Goal: Transaction & Acquisition: Book appointment/travel/reservation

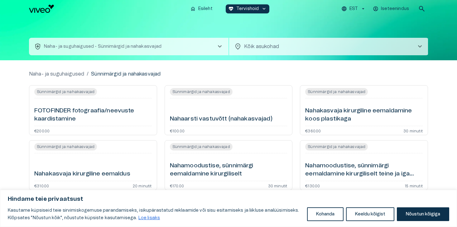
click at [194, 48] on button "health_and_safety Naha- ja suguhaigused - Sünnimärgid ja nahakasvajad chevron_r…" at bounding box center [129, 46] width 200 height 17
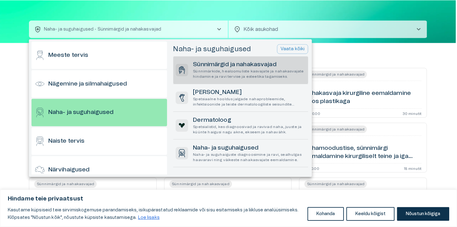
scroll to position [234, 0]
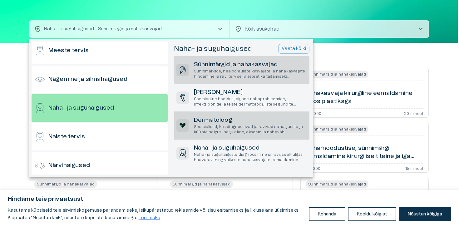
click at [212, 122] on h6 "Dermatoloog" at bounding box center [250, 120] width 113 height 8
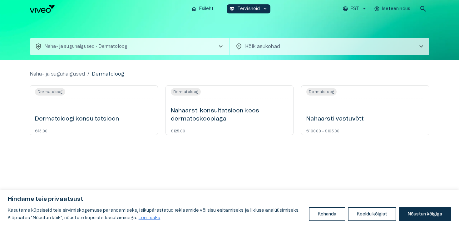
click at [117, 120] on h6 "Dermatoloogi konsultatsioon" at bounding box center [77, 119] width 84 height 8
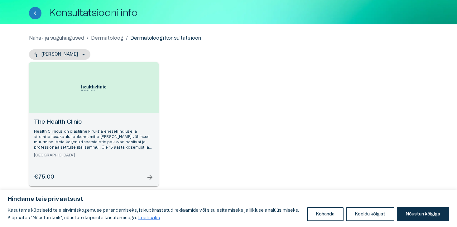
scroll to position [36, 0]
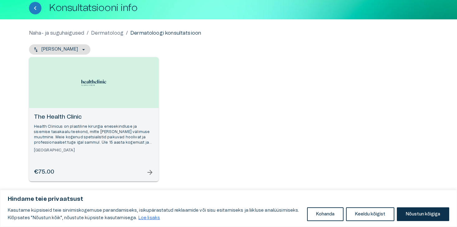
click at [150, 172] on span "arrow_forward" at bounding box center [149, 171] width 7 height 7
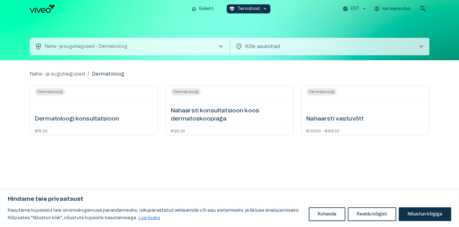
click at [325, 120] on h6 "Nahaarsti vastuvõtt" at bounding box center [334, 119] width 57 height 8
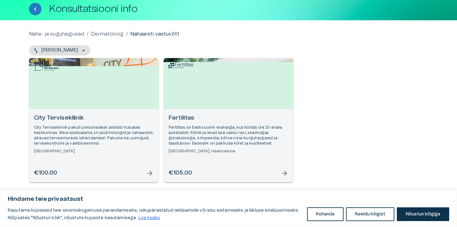
scroll to position [36, 0]
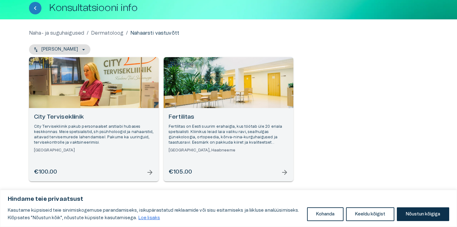
click at [151, 173] on span "arrow_forward" at bounding box center [149, 171] width 7 height 7
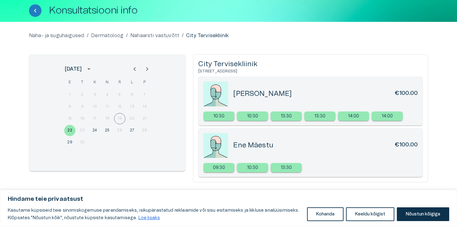
scroll to position [34, 0]
